Goal: Obtain resource: Download file/media

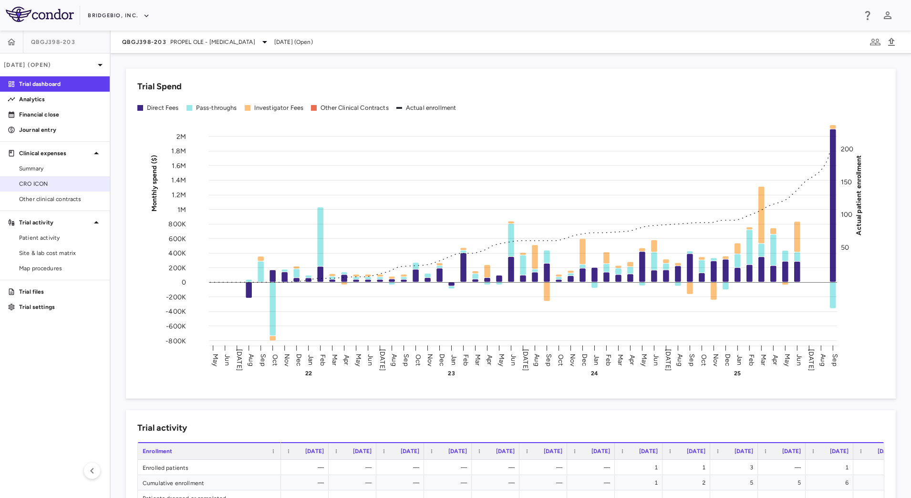
drag, startPoint x: 47, startPoint y: 184, endPoint x: 61, endPoint y: 180, distance: 14.7
click at [47, 184] on span "CRO ICON" at bounding box center [60, 183] width 83 height 9
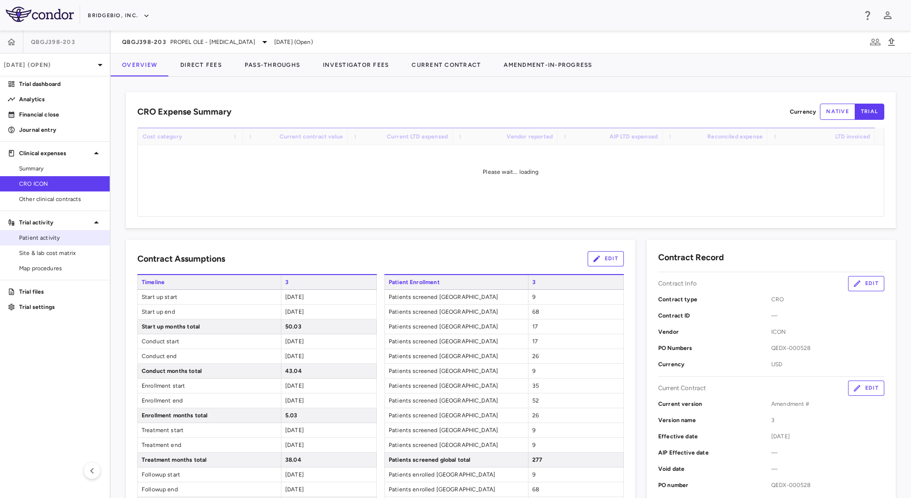
click at [43, 243] on link "Patient activity" at bounding box center [55, 237] width 110 height 14
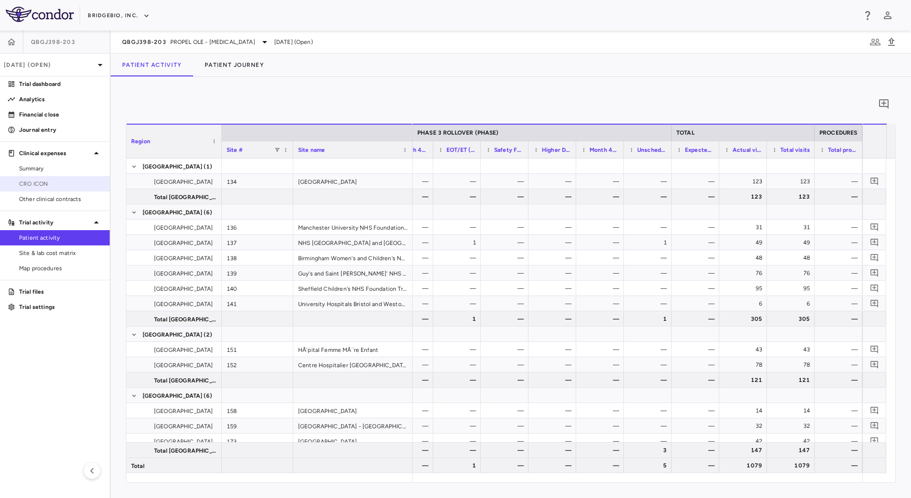
click at [62, 184] on span "CRO ICON" at bounding box center [60, 183] width 83 height 9
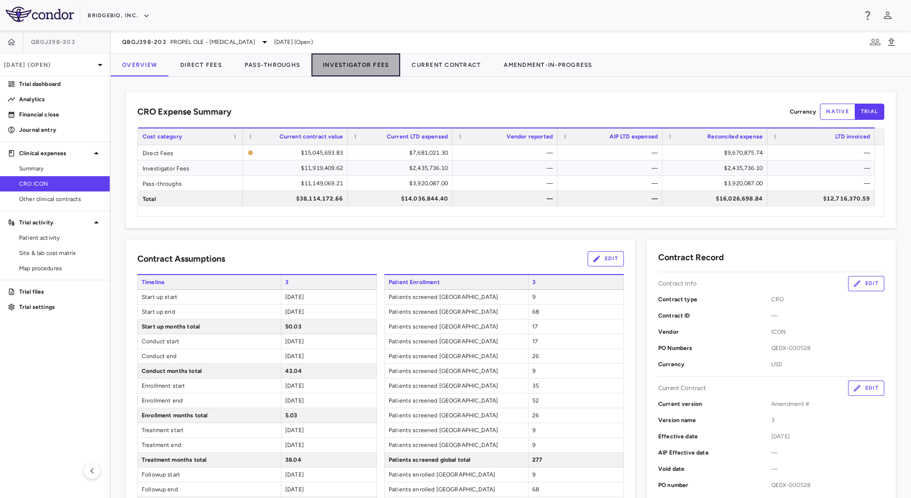
click at [360, 66] on button "Investigator Fees" at bounding box center [356, 64] width 89 height 23
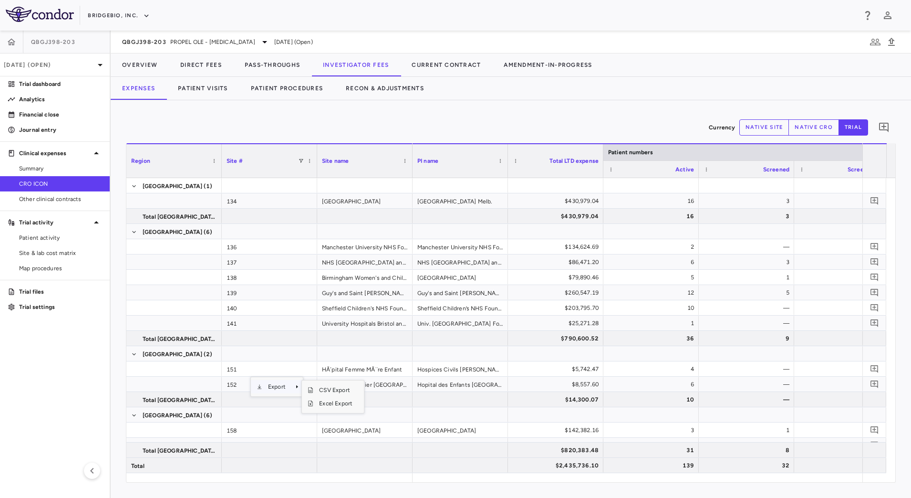
click at [282, 388] on span "Export" at bounding box center [276, 386] width 29 height 13
click at [335, 388] on span "CSV Export" at bounding box center [335, 389] width 45 height 13
drag, startPoint x: 537, startPoint y: 120, endPoint x: 541, endPoint y: 139, distance: 19.7
click at [537, 120] on div "Currency native site native cro trial 0" at bounding box center [511, 127] width 770 height 24
click at [187, 44] on span "PROPEL OLE - [MEDICAL_DATA]" at bounding box center [212, 42] width 85 height 9
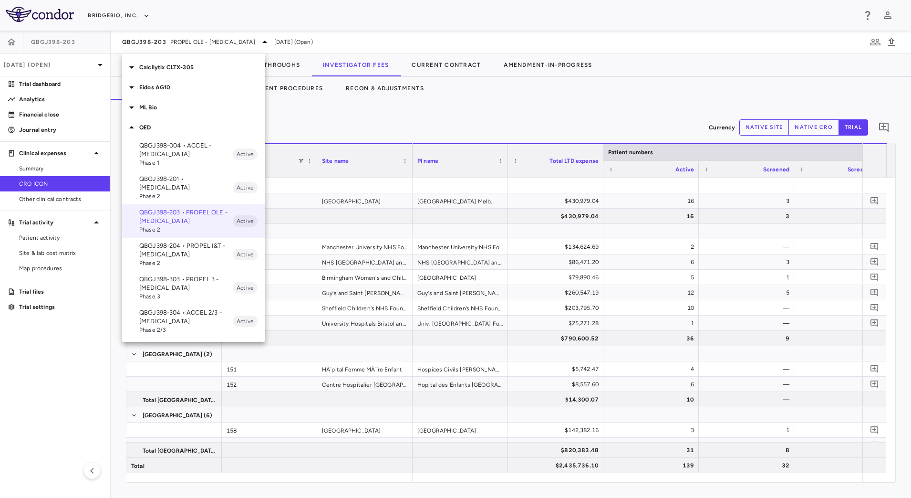
click at [188, 152] on p "QBGJ398-004 • ACCEL - [MEDICAL_DATA]" at bounding box center [186, 149] width 94 height 17
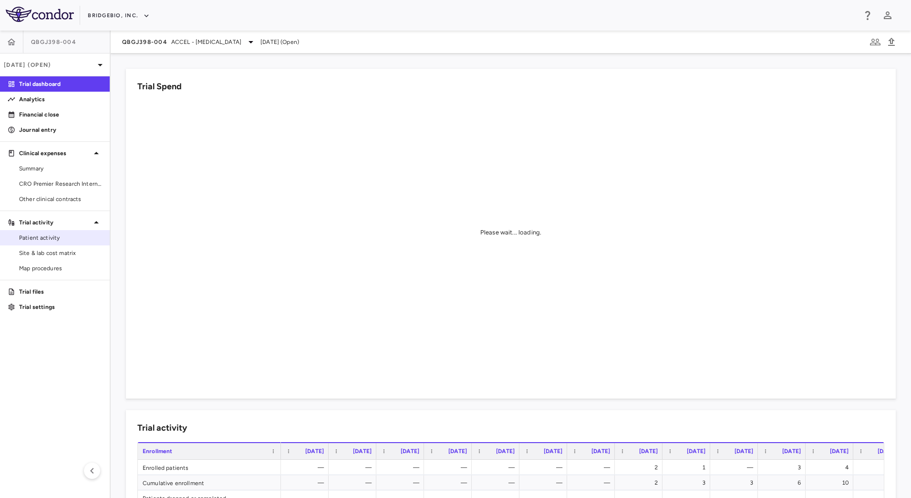
click at [52, 238] on span "Patient activity" at bounding box center [60, 237] width 83 height 9
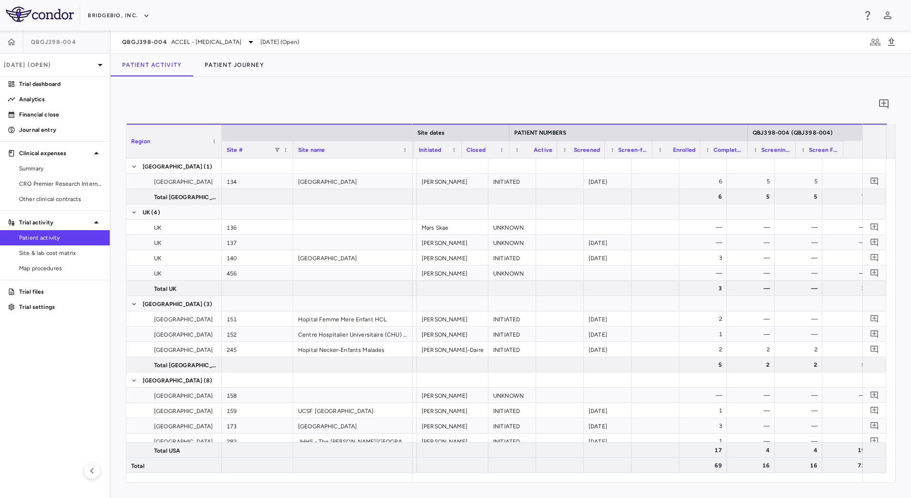
scroll to position [0, 237]
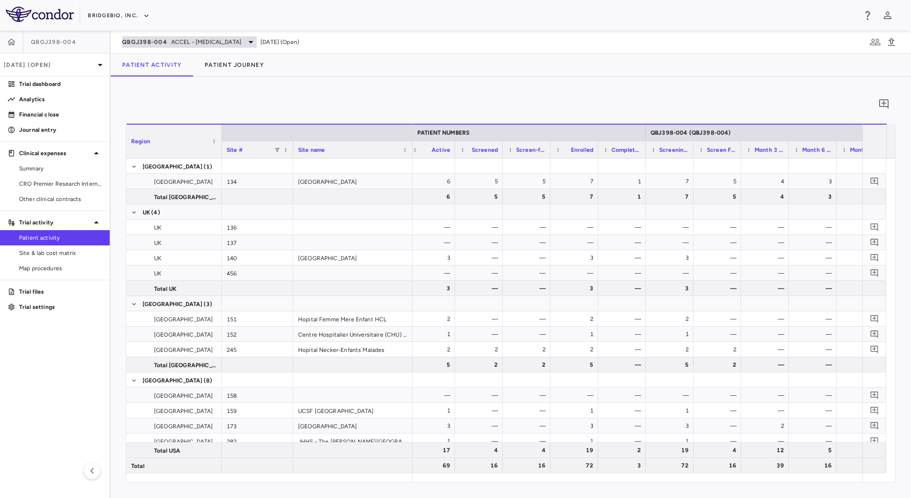
click at [173, 43] on span "ACCEL - [MEDICAL_DATA]" at bounding box center [206, 42] width 70 height 9
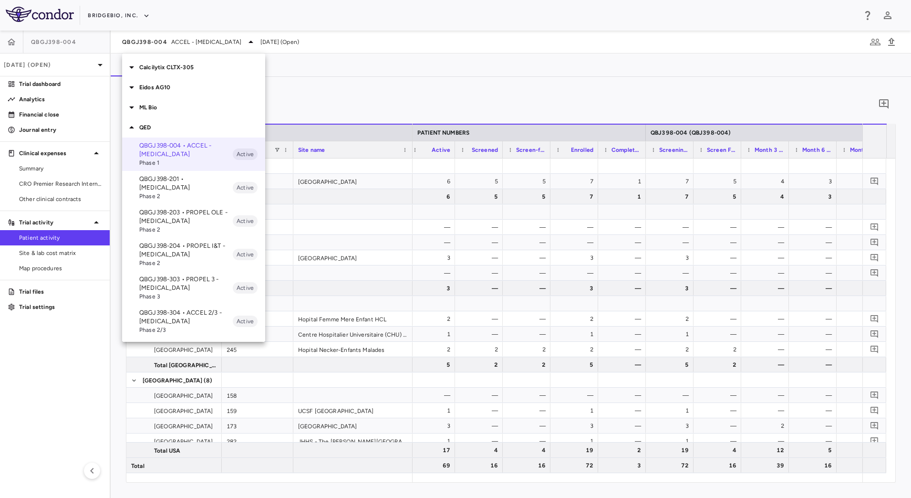
click at [131, 111] on icon at bounding box center [131, 107] width 11 height 11
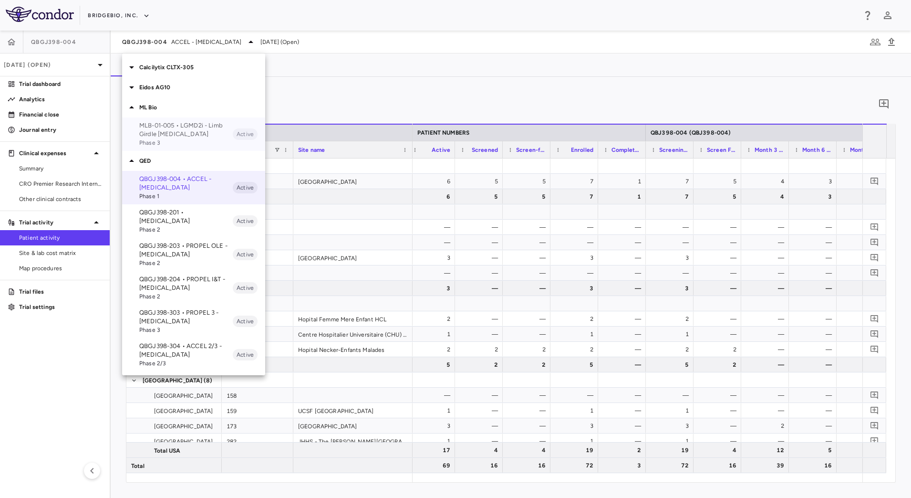
click at [176, 138] on span "Phase 3" at bounding box center [186, 142] width 94 height 9
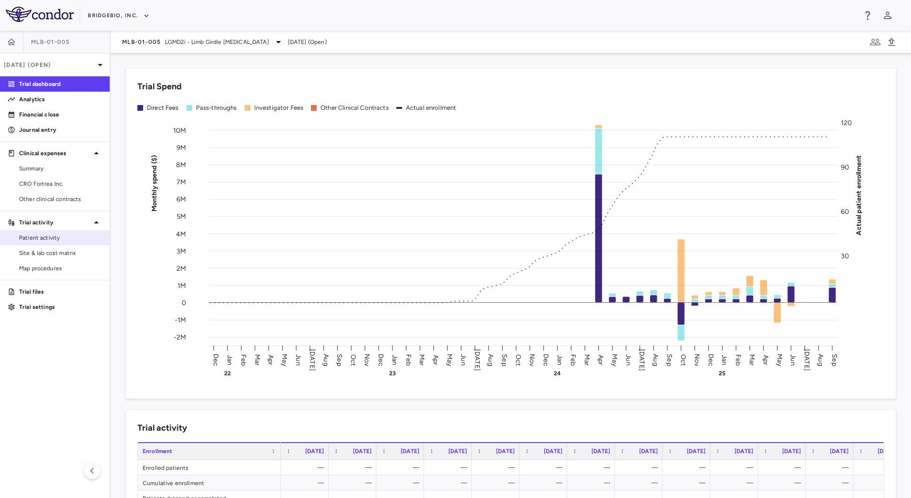
drag, startPoint x: 49, startPoint y: 240, endPoint x: 58, endPoint y: 240, distance: 9.1
click at [49, 240] on span "Patient activity" at bounding box center [60, 237] width 83 height 9
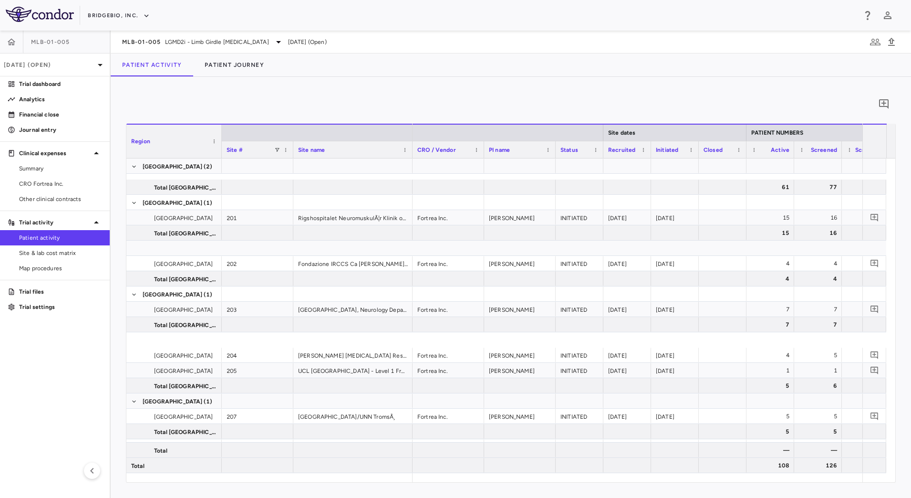
scroll to position [537, 0]
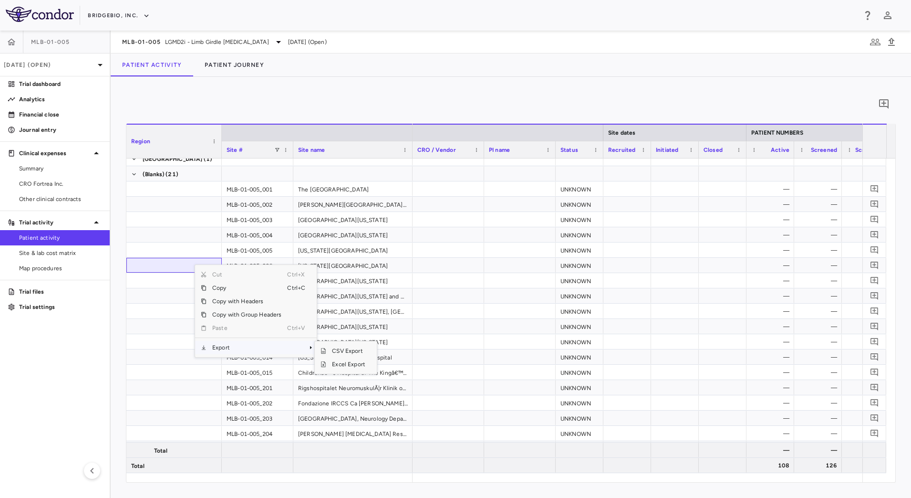
click at [245, 346] on span "Export" at bounding box center [247, 347] width 81 height 13
click at [358, 351] on span "CSV Export" at bounding box center [348, 350] width 45 height 13
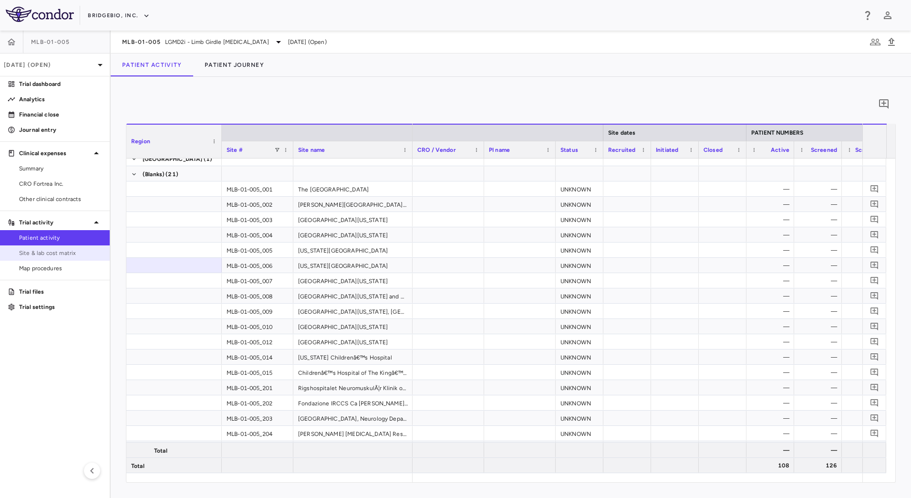
click at [67, 251] on span "Site & lab cost matrix" at bounding box center [60, 253] width 83 height 9
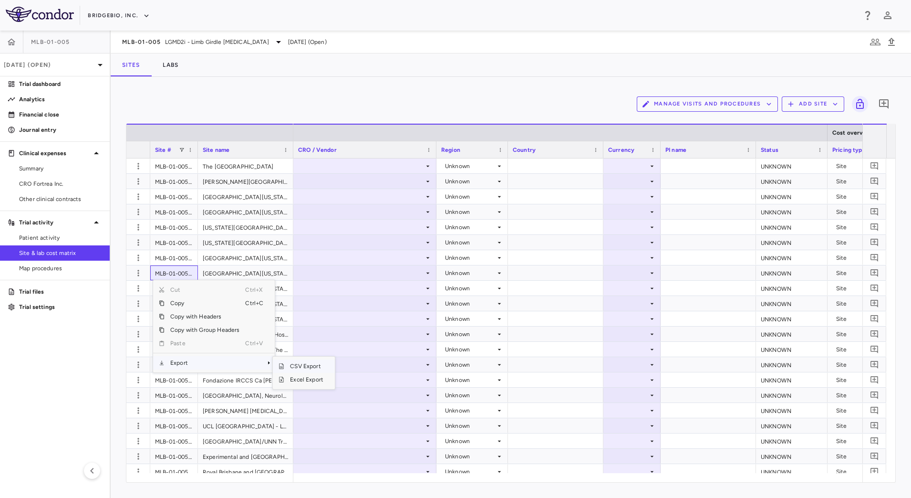
click at [313, 364] on span "CSV Export" at bounding box center [306, 365] width 45 height 13
drag, startPoint x: 116, startPoint y: 44, endPoint x: 160, endPoint y: 50, distance: 44.8
click at [160, 50] on div "MLB-01-005 LGMD2i - Limb Girdle [MEDICAL_DATA] [DATE] (Open)" at bounding box center [511, 42] width 800 height 23
copy span "MLB-01-005"
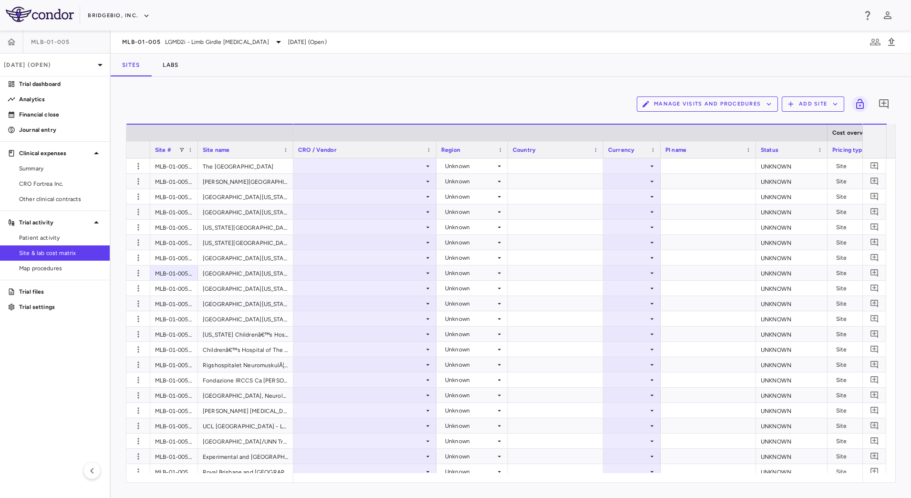
click at [781, 43] on div "MLB-01-005 LGMD2i - Limb Girdle [MEDICAL_DATA] [DATE] (Open)" at bounding box center [511, 42] width 800 height 23
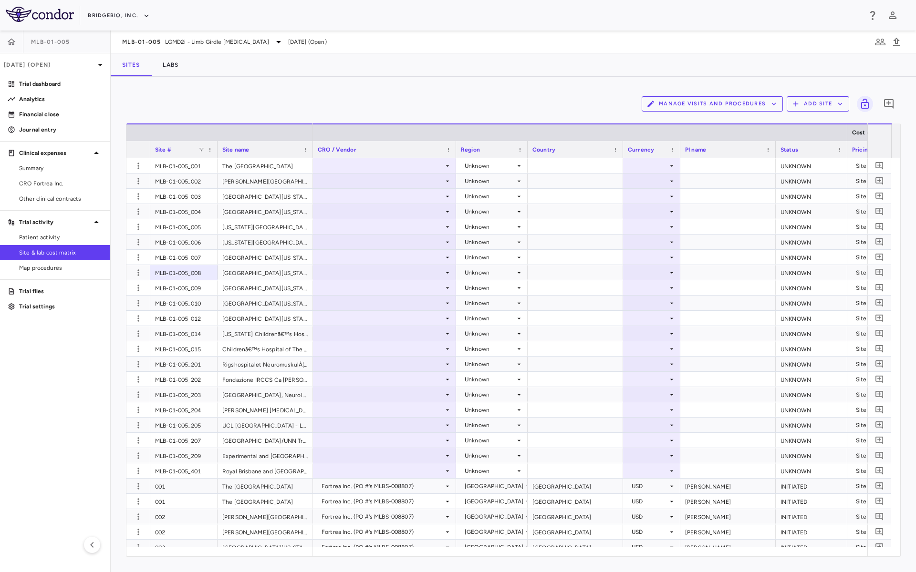
drag, startPoint x: 196, startPoint y: 145, endPoint x: 214, endPoint y: 145, distance: 18.6
click at [215, 145] on div at bounding box center [217, 149] width 4 height 17
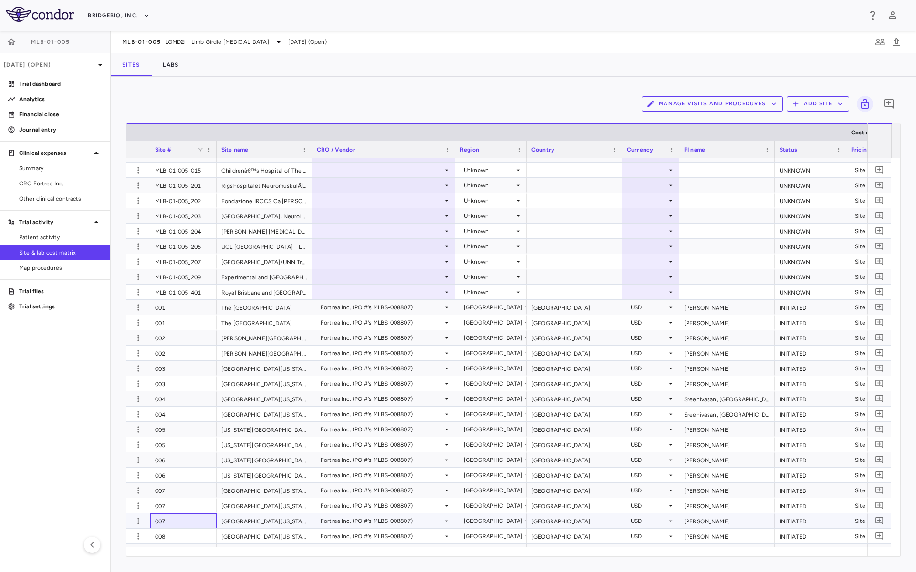
click at [180, 497] on div "007" at bounding box center [183, 521] width 66 height 15
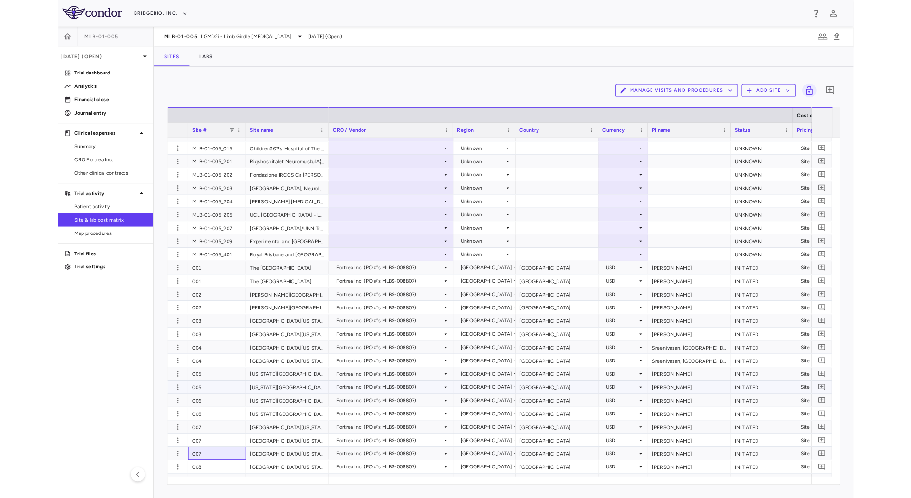
scroll to position [0, 0]
